Goal: Task Accomplishment & Management: Use online tool/utility

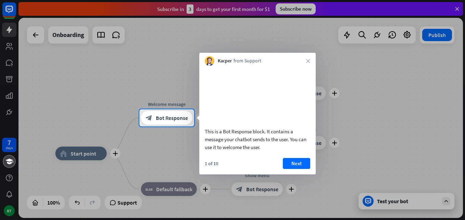
click at [86, 153] on div at bounding box center [232, 173] width 465 height 94
click at [158, 123] on div "block_bot_response Bot Response" at bounding box center [166, 118] width 51 height 14
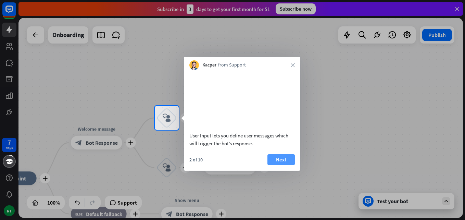
click at [275, 165] on button "Next" at bounding box center [281, 159] width 27 height 11
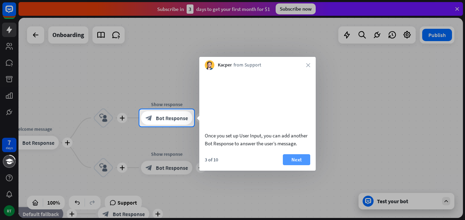
click at [290, 165] on button "Next" at bounding box center [296, 159] width 27 height 11
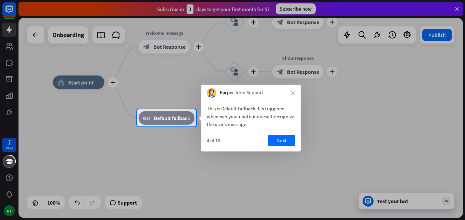
click at [281, 133] on div "This is Default Fallback. It’s triggered whenever your chatbot doesn't recogniz…" at bounding box center [250, 125] width 99 height 54
click at [282, 139] on button "Next" at bounding box center [281, 140] width 27 height 11
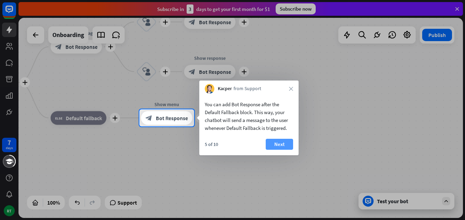
click at [282, 140] on button "Next" at bounding box center [279, 144] width 27 height 11
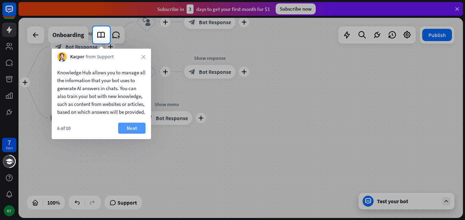
click at [140, 134] on button "Next" at bounding box center [131, 128] width 27 height 11
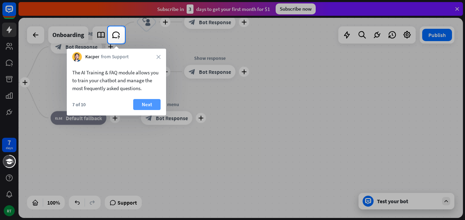
click at [149, 105] on button "Next" at bounding box center [146, 104] width 27 height 11
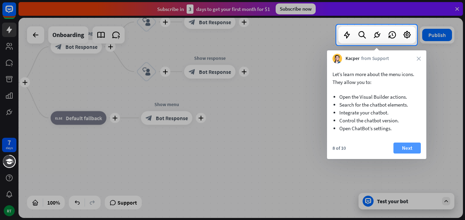
click at [415, 142] on button "Next" at bounding box center [407, 147] width 27 height 11
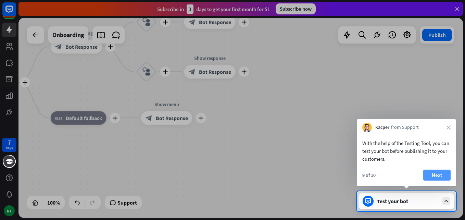
click at [429, 176] on button "Next" at bounding box center [436, 175] width 27 height 11
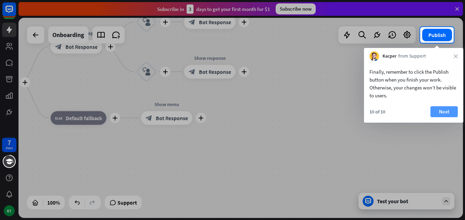
click at [435, 107] on button "Next" at bounding box center [444, 111] width 27 height 11
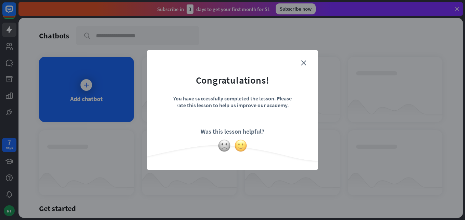
click at [241, 141] on img at bounding box center [240, 145] width 13 height 13
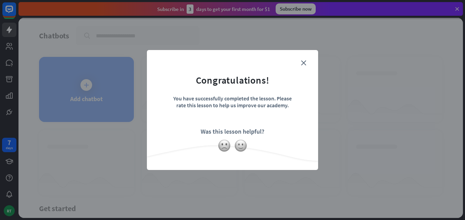
click at [306, 60] on form "Congratulations! You have successfully completed the lesson. Please rate this l…" at bounding box center [233, 100] width 154 height 82
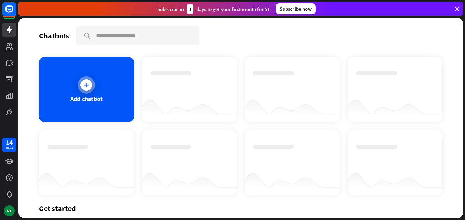
click at [88, 83] on icon at bounding box center [86, 85] width 7 height 7
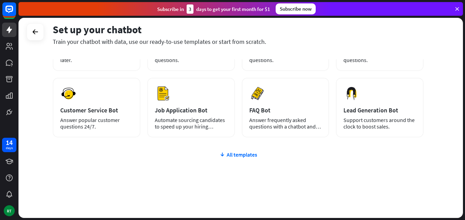
scroll to position [83, 0]
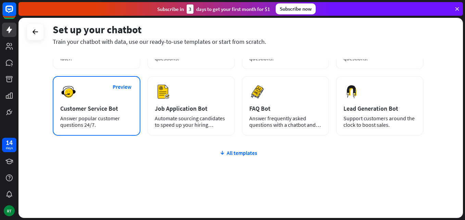
click at [118, 120] on div "Answer popular customer questions 24/7." at bounding box center [96, 121] width 73 height 13
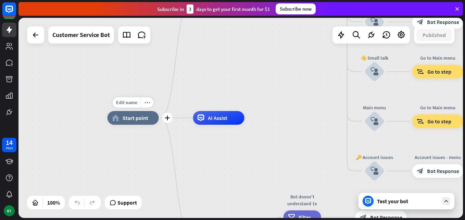
click at [138, 120] on span "Start point" at bounding box center [136, 117] width 26 height 7
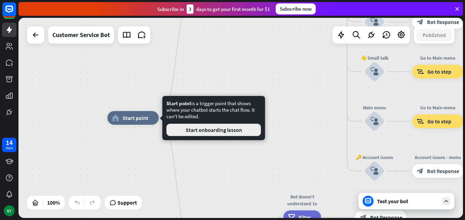
click at [186, 129] on button "Start onboarding lesson" at bounding box center [213, 130] width 95 height 12
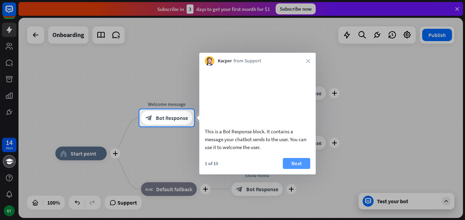
click at [293, 167] on button "Next" at bounding box center [296, 163] width 27 height 11
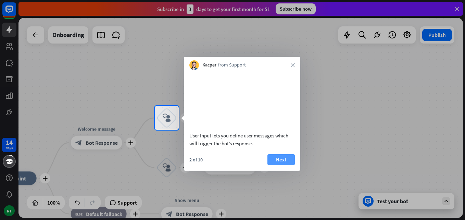
click at [290, 165] on button "Next" at bounding box center [281, 159] width 27 height 11
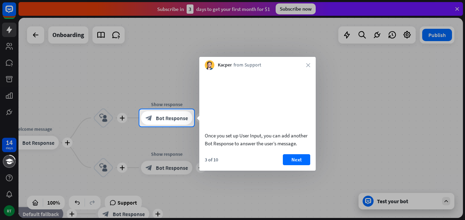
click at [290, 165] on button "Next" at bounding box center [296, 159] width 27 height 11
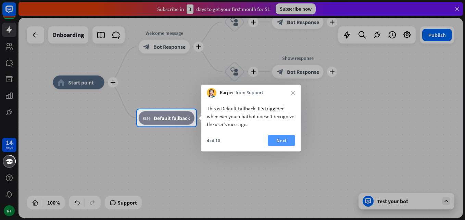
click at [287, 135] on button "Next" at bounding box center [281, 140] width 27 height 11
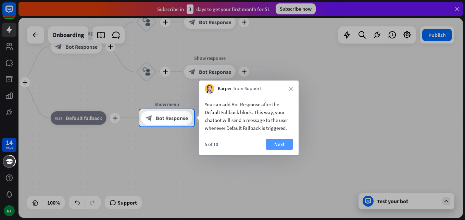
click at [282, 143] on button "Next" at bounding box center [279, 144] width 27 height 11
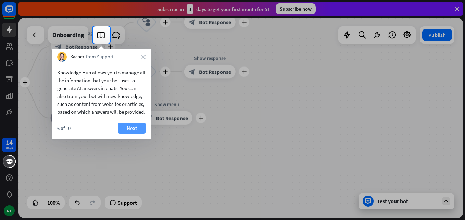
click at [144, 134] on button "Next" at bounding box center [131, 128] width 27 height 11
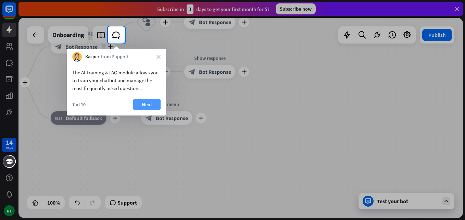
click at [149, 105] on button "Next" at bounding box center [146, 104] width 27 height 11
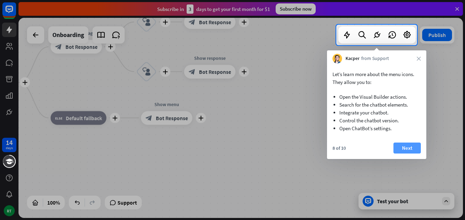
click at [407, 150] on button "Next" at bounding box center [407, 147] width 27 height 11
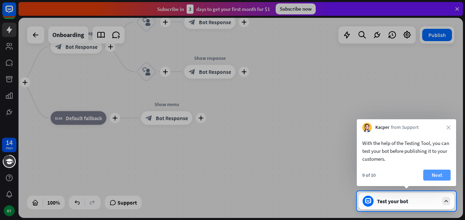
click at [427, 174] on button "Next" at bounding box center [436, 175] width 27 height 11
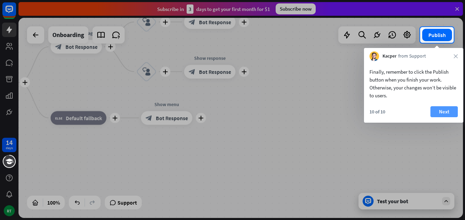
click at [436, 114] on button "Next" at bounding box center [444, 111] width 27 height 11
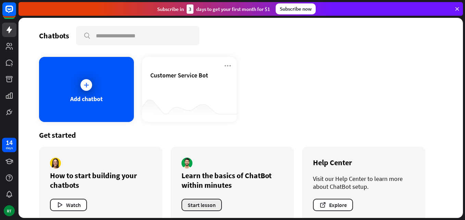
click at [190, 202] on button "Start lesson" at bounding box center [202, 205] width 40 height 12
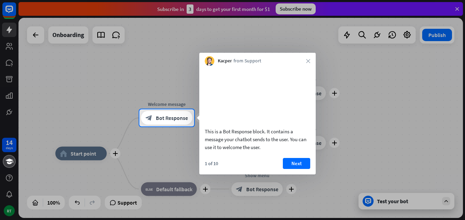
click at [377, 202] on div at bounding box center [232, 173] width 465 height 94
click at [294, 169] on button "Next" at bounding box center [296, 163] width 27 height 11
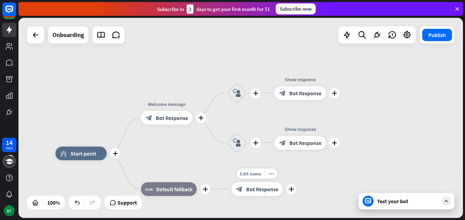
click at [283, 182] on div "Edit name more_horiz plus Show menu block_bot_response Bot Response" at bounding box center [257, 189] width 51 height 14
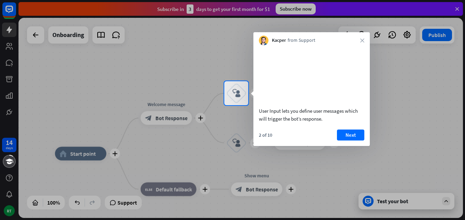
click at [294, 171] on div at bounding box center [232, 162] width 465 height 115
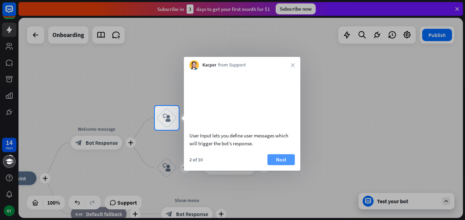
click at [290, 165] on button "Next" at bounding box center [281, 159] width 27 height 11
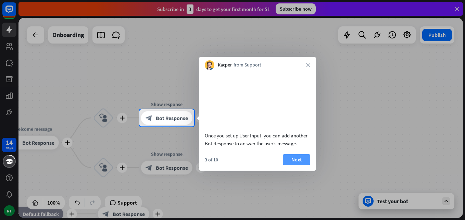
click at [293, 165] on button "Next" at bounding box center [296, 159] width 27 height 11
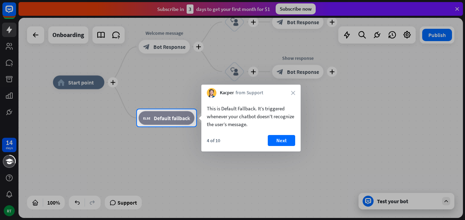
click at [287, 135] on div "This is Default Fallback. It’s triggered whenever your chatbot doesn't recogniz…" at bounding box center [250, 125] width 99 height 54
click at [286, 138] on button "Next" at bounding box center [281, 140] width 27 height 11
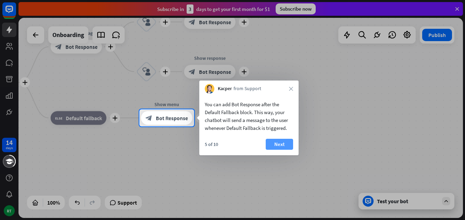
click at [286, 144] on button "Next" at bounding box center [279, 144] width 27 height 11
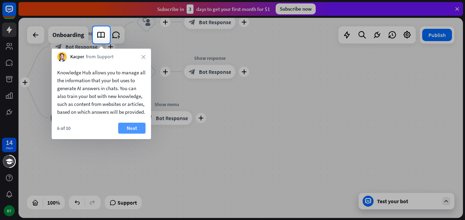
click at [136, 134] on button "Next" at bounding box center [131, 128] width 27 height 11
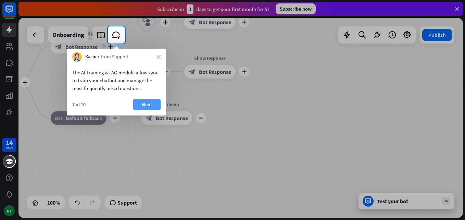
click at [144, 101] on button "Next" at bounding box center [146, 104] width 27 height 11
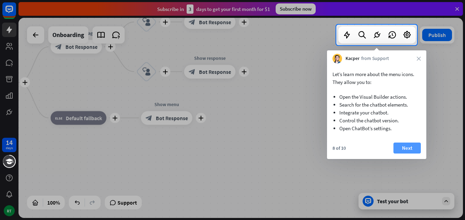
click at [398, 147] on button "Next" at bounding box center [407, 147] width 27 height 11
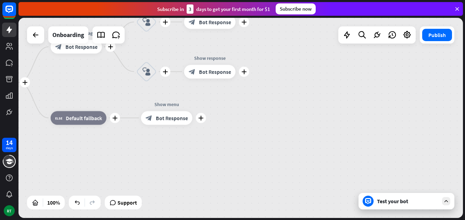
click at [398, 147] on div "plus home_2 Start point plus Welcome message block_bot_response Bot Response pl…" at bounding box center [187, 182] width 445 height 200
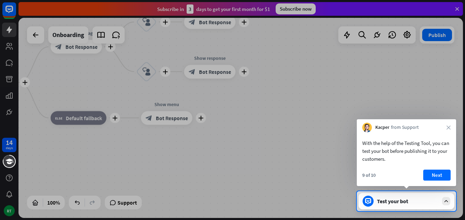
click at [423, 174] on div "9 of 10 Next" at bounding box center [406, 178] width 99 height 16
click at [435, 173] on button "Next" at bounding box center [436, 175] width 27 height 11
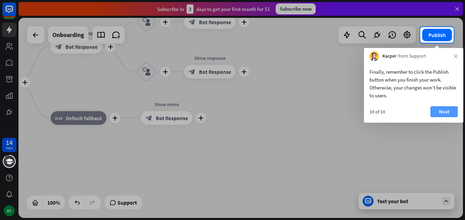
click at [448, 111] on button "Next" at bounding box center [444, 111] width 27 height 11
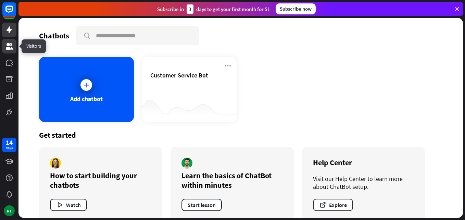
click at [7, 44] on icon at bounding box center [9, 46] width 8 height 8
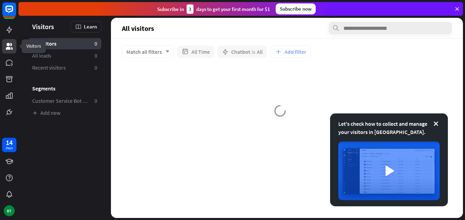
click at [7, 44] on icon at bounding box center [9, 46] width 8 height 8
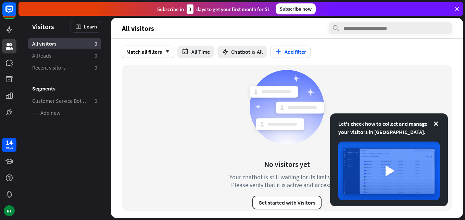
click at [458, 6] on icon at bounding box center [457, 9] width 6 height 6
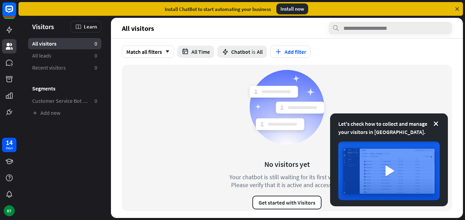
click at [290, 10] on div "Install now" at bounding box center [292, 8] width 32 height 11
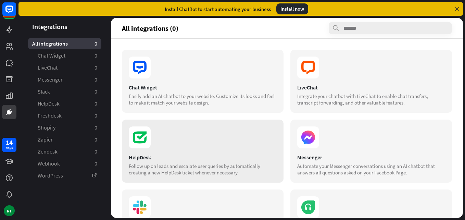
click at [138, 140] on icon at bounding box center [140, 137] width 22 height 22
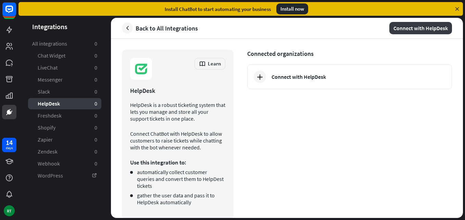
click at [398, 23] on button "Connect with HelpDesk" at bounding box center [420, 28] width 63 height 12
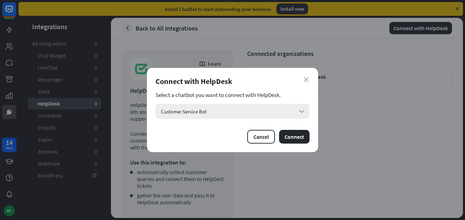
click at [301, 113] on icon "arrow_down" at bounding box center [302, 112] width 8 height 8
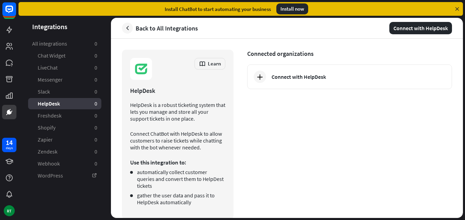
click at [301, 163] on div "close Connect with HelpDesk Select a chatbot you want to connect with HelpDesk.…" at bounding box center [232, 110] width 465 height 220
click at [402, 29] on button "Connect with HelpDesk" at bounding box center [420, 28] width 63 height 12
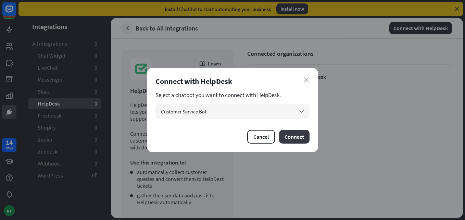
click at [287, 136] on button "Connect" at bounding box center [294, 137] width 30 height 14
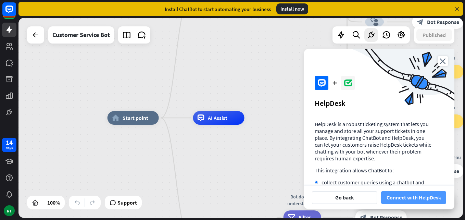
click at [410, 198] on button "Connect with HelpDesk" at bounding box center [413, 197] width 65 height 13
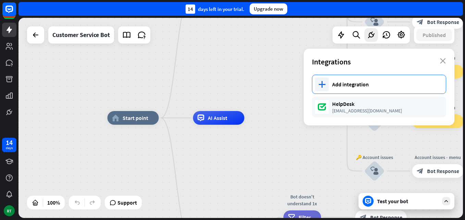
click at [371, 79] on div "plus Add integration" at bounding box center [379, 84] width 134 height 19
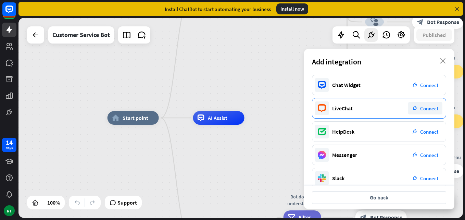
click at [421, 105] on span "Connect" at bounding box center [429, 108] width 18 height 7
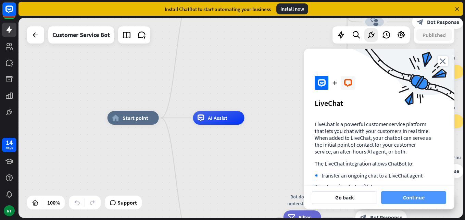
click at [409, 195] on button "Continue" at bounding box center [413, 197] width 65 height 13
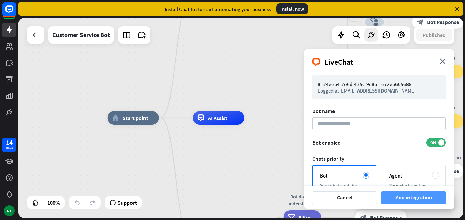
click at [408, 198] on button "Add integration" at bounding box center [413, 197] width 65 height 13
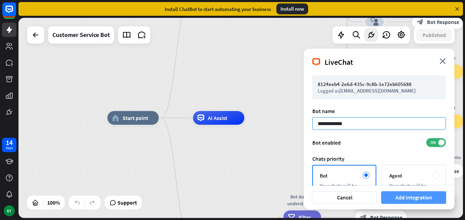
type input "**********"
click at [422, 196] on button "Add integration" at bounding box center [413, 197] width 65 height 13
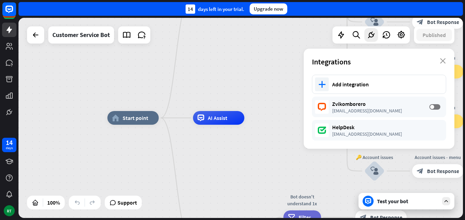
click at [439, 62] on div "Integrations close" at bounding box center [379, 62] width 151 height 26
click at [444, 59] on icon "close" at bounding box center [443, 60] width 6 height 5
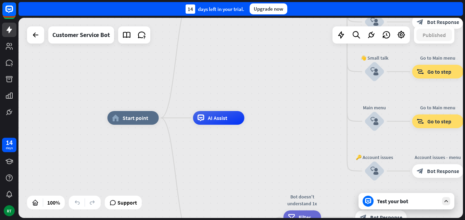
click at [405, 204] on div "Test your bot" at bounding box center [408, 201] width 62 height 7
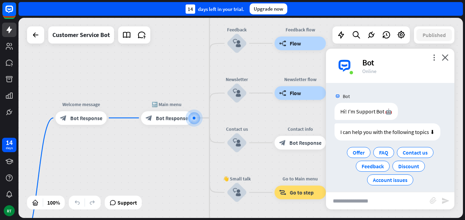
scroll to position [5, 0]
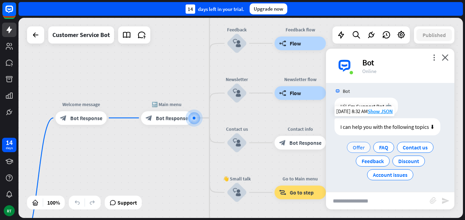
click at [359, 149] on span "Offer" at bounding box center [359, 147] width 12 height 7
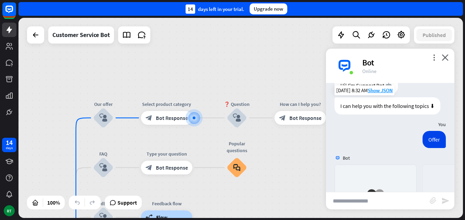
scroll to position [153, 0]
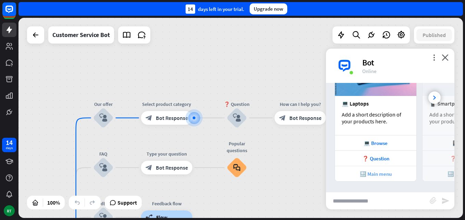
click at [382, 168] on div "🔙 Main menu" at bounding box center [376, 173] width 82 height 15
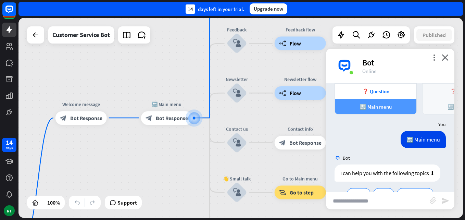
scroll to position [266, 0]
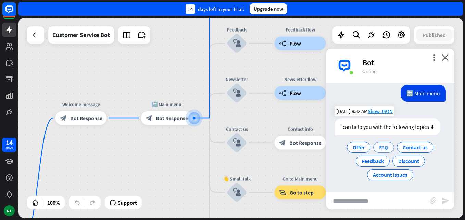
click at [385, 145] on span "FAQ" at bounding box center [383, 147] width 9 height 7
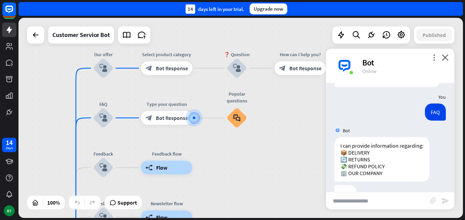
scroll to position [335, 0]
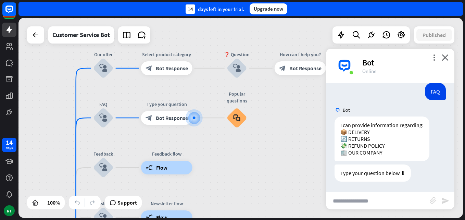
click at [451, 62] on div "more_vert close Bot Online" at bounding box center [390, 66] width 128 height 34
click at [444, 57] on icon "close" at bounding box center [445, 57] width 7 height 7
